Goal: Navigation & Orientation: Find specific page/section

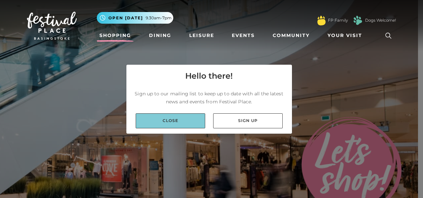
click at [158, 115] on link "Close" at bounding box center [171, 120] width 70 height 15
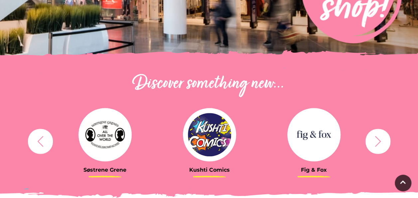
scroll to position [177, 0]
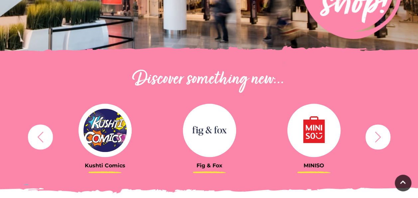
click at [40, 143] on button "button" at bounding box center [40, 136] width 25 height 25
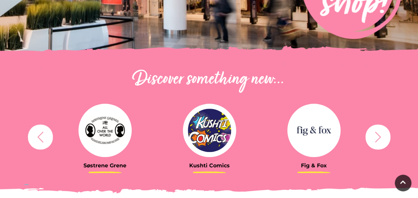
click at [109, 168] on h3 "Søstrene Grene" at bounding box center [105, 165] width 95 height 6
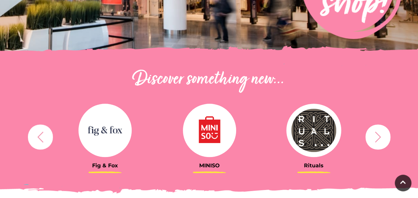
click at [380, 145] on button "button" at bounding box center [378, 136] width 25 height 25
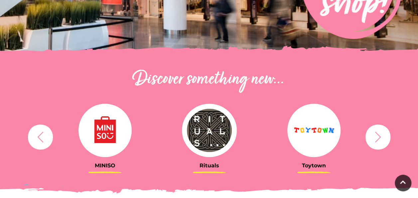
click at [380, 145] on button "button" at bounding box center [378, 136] width 25 height 25
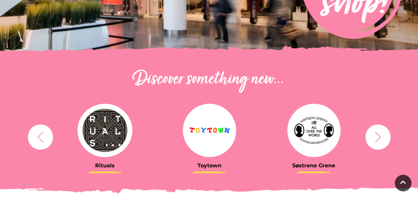
click at [380, 145] on button "button" at bounding box center [378, 136] width 25 height 25
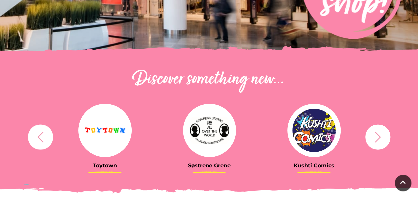
click at [46, 140] on button "button" at bounding box center [40, 136] width 25 height 25
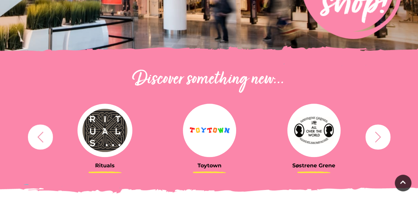
click at [103, 131] on img at bounding box center [105, 129] width 55 height 53
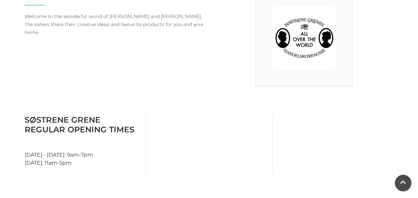
scroll to position [222, 0]
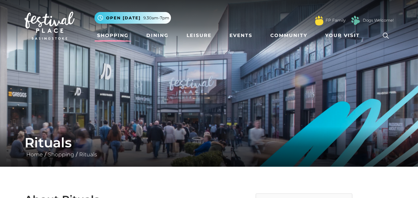
click at [110, 35] on link "Shopping" at bounding box center [113, 35] width 37 height 12
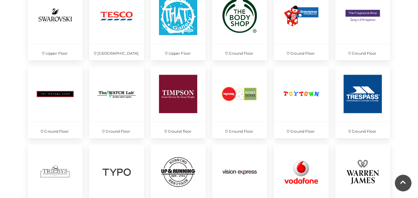
scroll to position [1699, 0]
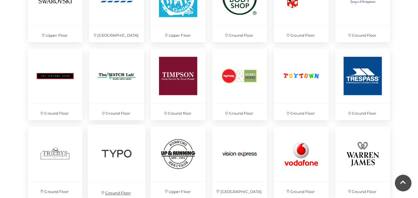
click at [119, 158] on img at bounding box center [117, 153] width 58 height 58
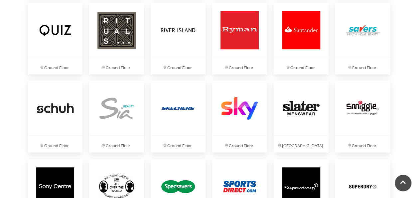
scroll to position [1419, 0]
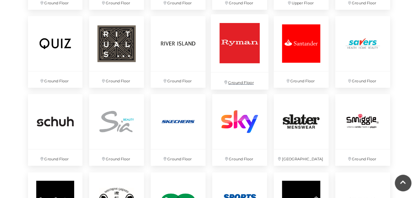
click at [238, 48] on img at bounding box center [240, 43] width 58 height 58
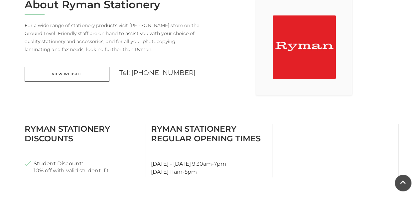
scroll to position [190, 0]
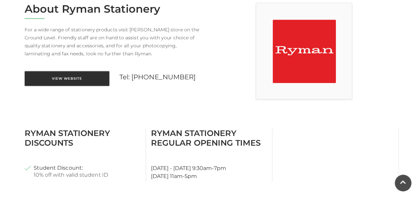
click at [77, 77] on link "View Website" at bounding box center [67, 78] width 85 height 15
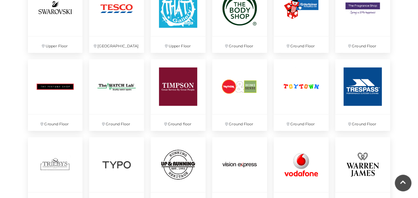
scroll to position [1694, 0]
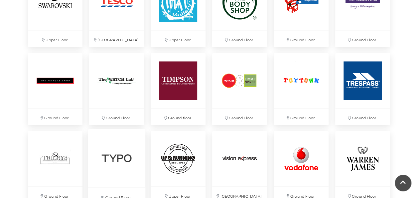
click at [120, 160] on img at bounding box center [117, 158] width 58 height 58
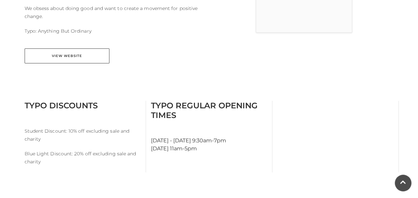
scroll to position [270, 0]
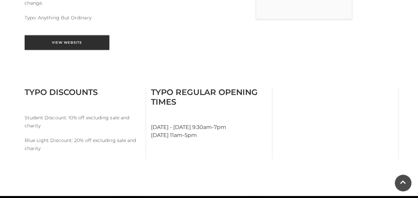
click at [59, 47] on link "View Website" at bounding box center [67, 42] width 85 height 15
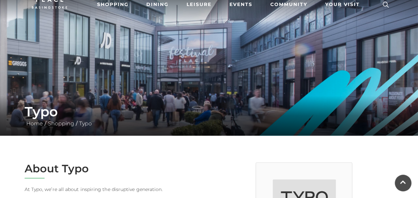
scroll to position [0, 0]
